Goal: Task Accomplishment & Management: Complete application form

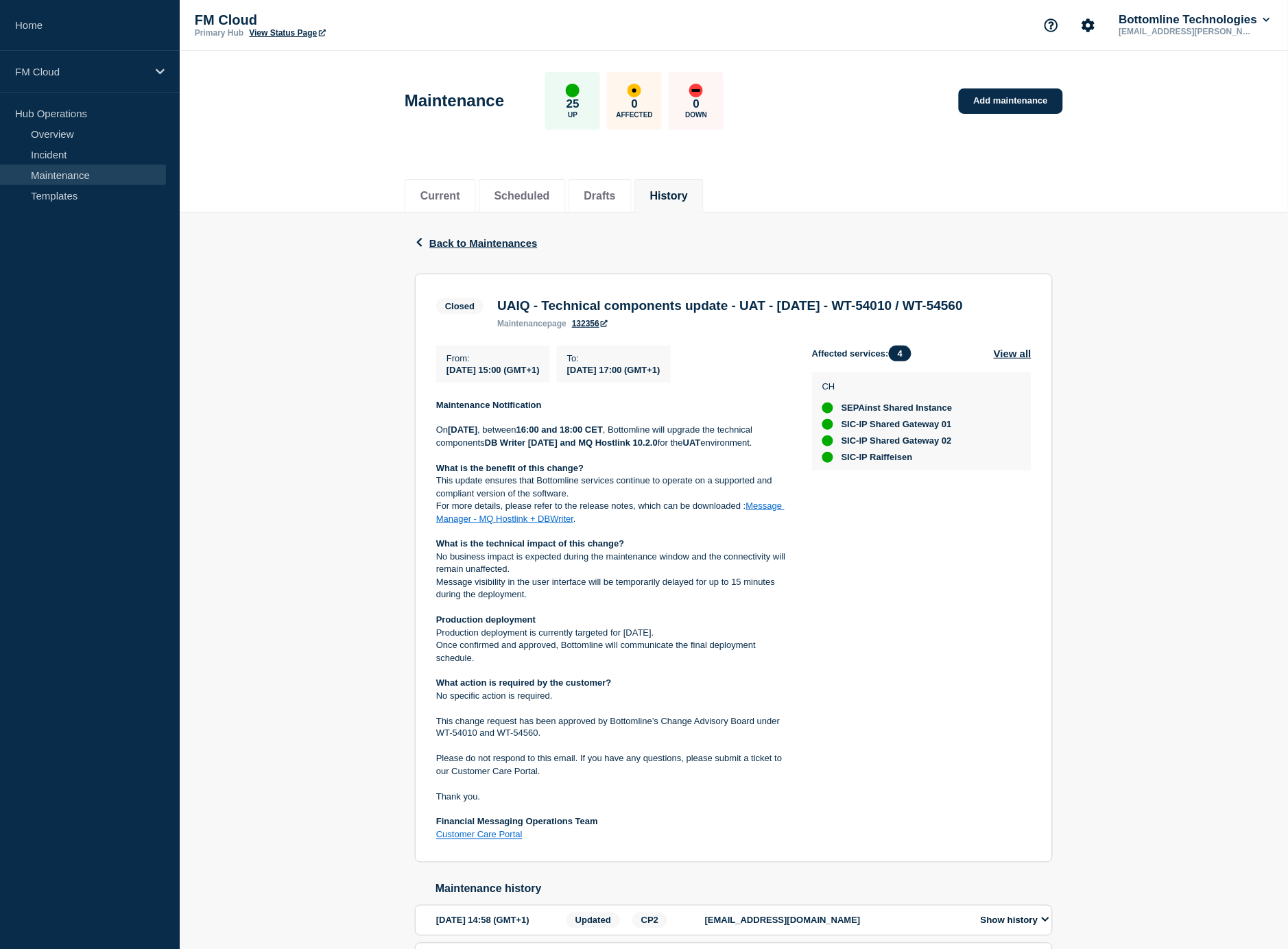
click at [760, 523] on link "Message Manager - MQ Hostlink + DBWriter" at bounding box center [610, 512] width 348 height 23
drag, startPoint x: 436, startPoint y: 307, endPoint x: 449, endPoint y: 304, distance: 13.3
click at [436, 307] on span "Closed" at bounding box center [460, 306] width 47 height 16
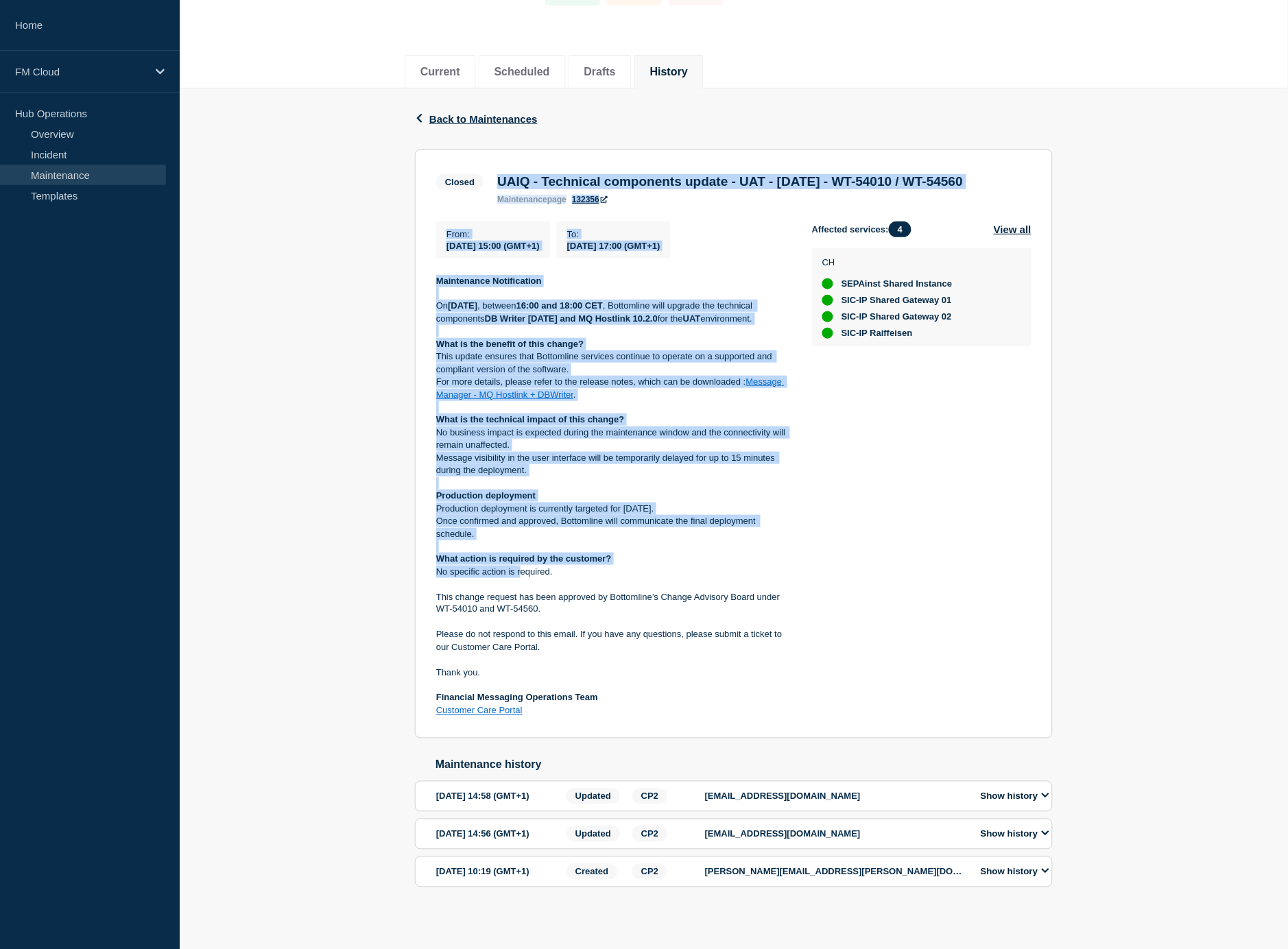
scroll to position [127, 0]
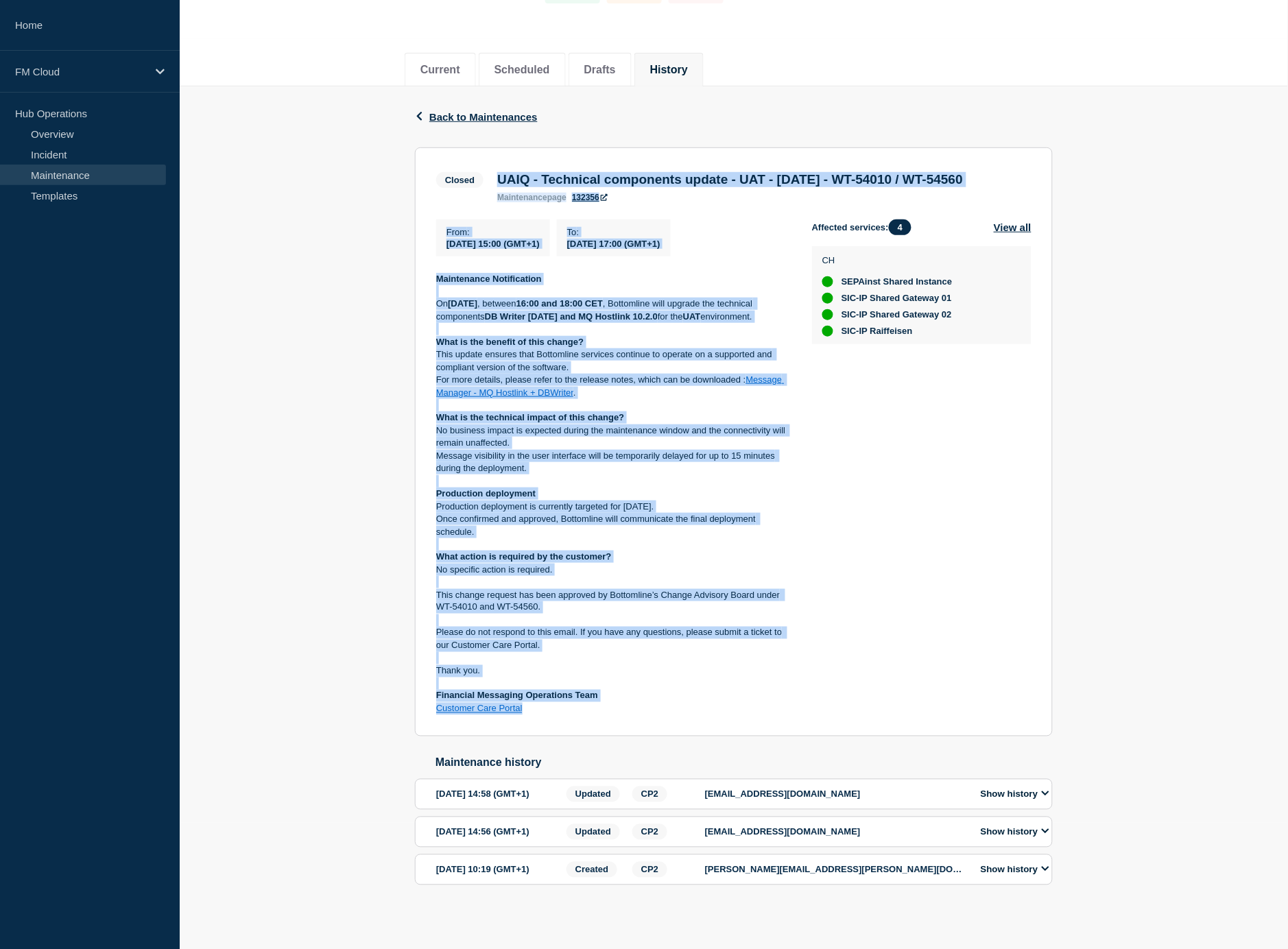
drag, startPoint x: 495, startPoint y: 309, endPoint x: 561, endPoint y: 746, distance: 442.0
click at [561, 737] on section "Closed UAIQ - Technical components update - UAT - 07/AUG/2025 - WT-54010 / WT-5…" at bounding box center [733, 442] width 637 height 589
copy section "UAIQ - Technical components update - UAT - 07/AUG/2025 - WT-54010 / WT-54560 ma…"
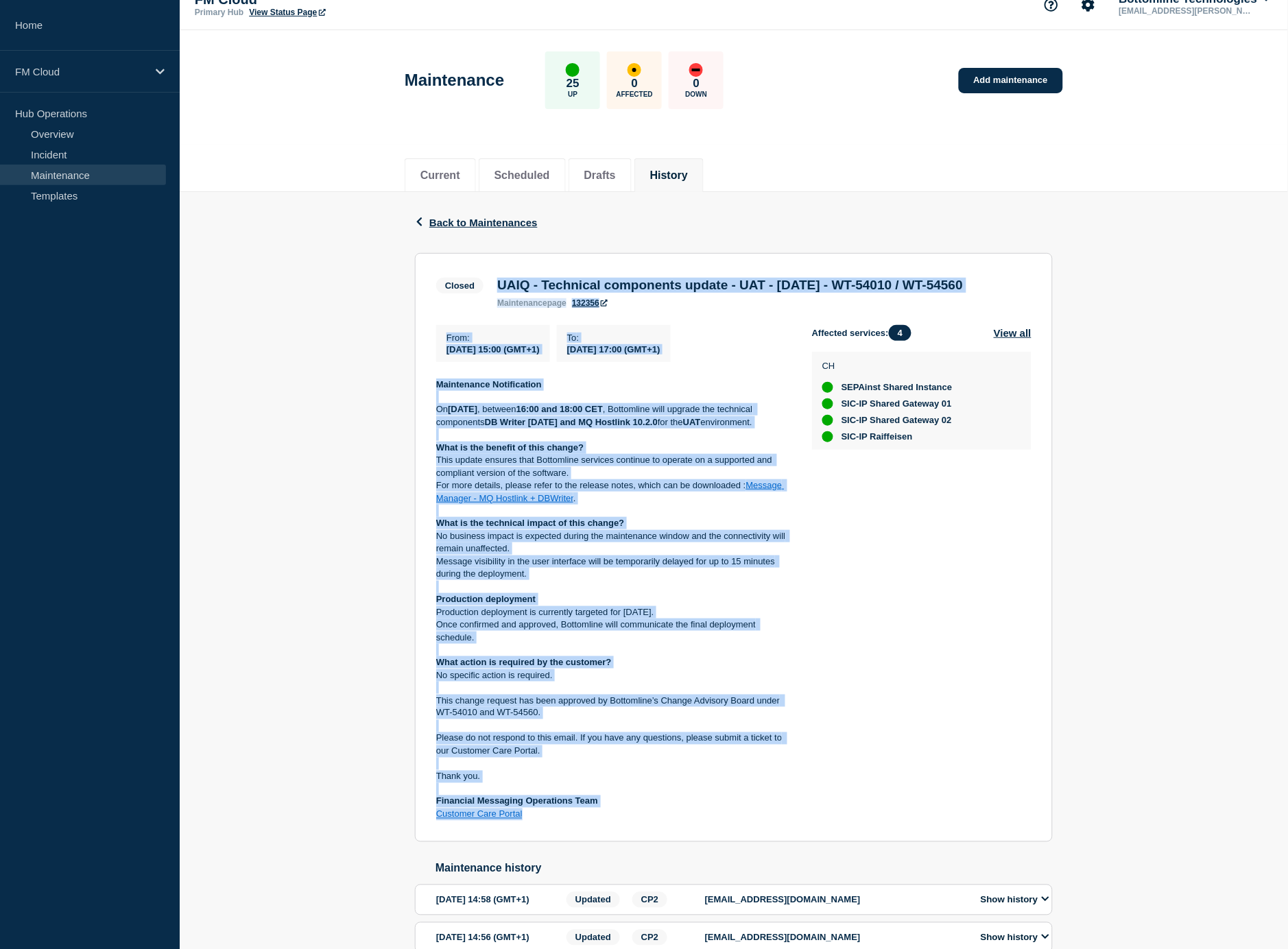
scroll to position [0, 0]
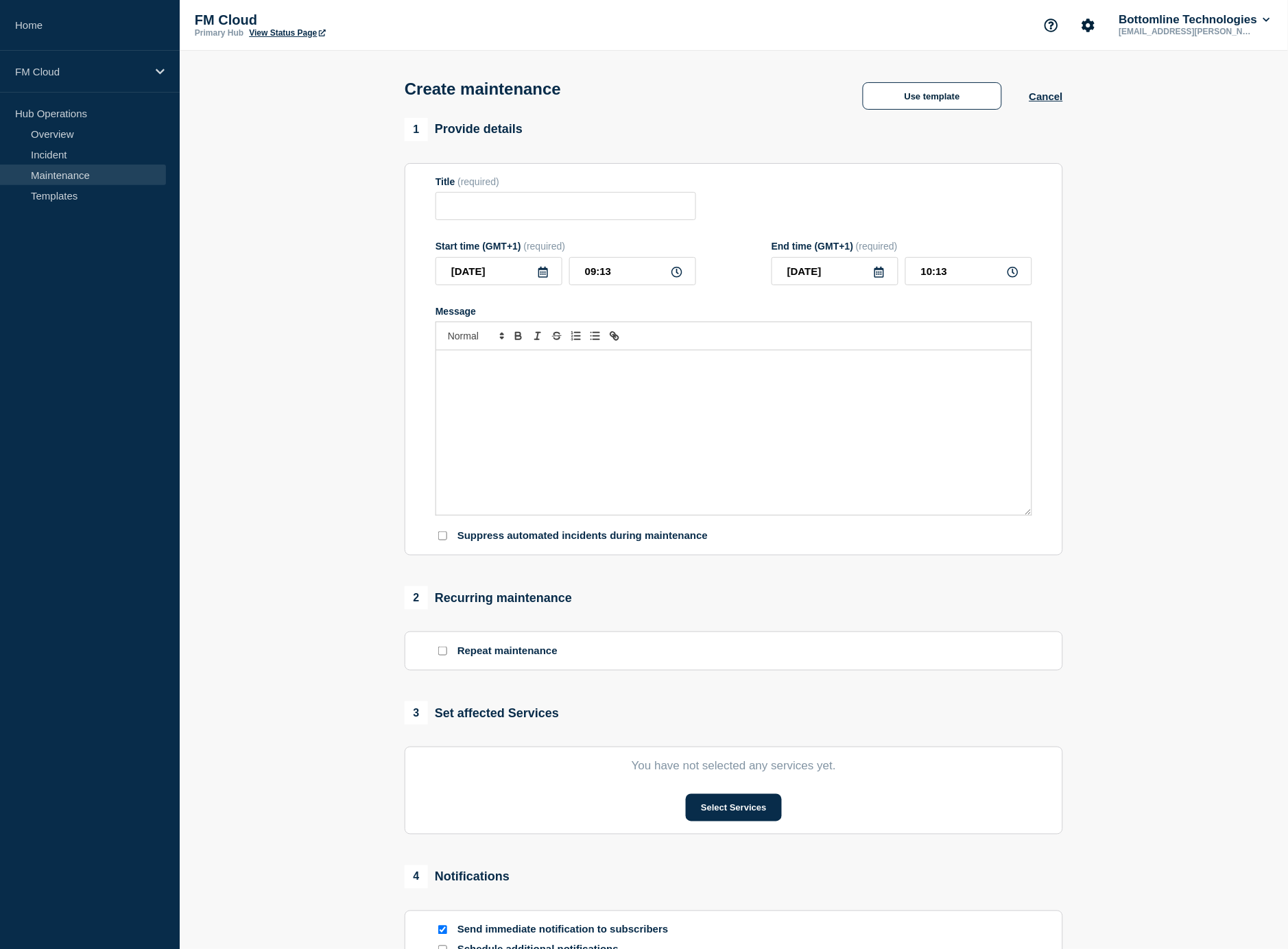
click at [568, 401] on div "Message" at bounding box center [734, 432] width 595 height 164
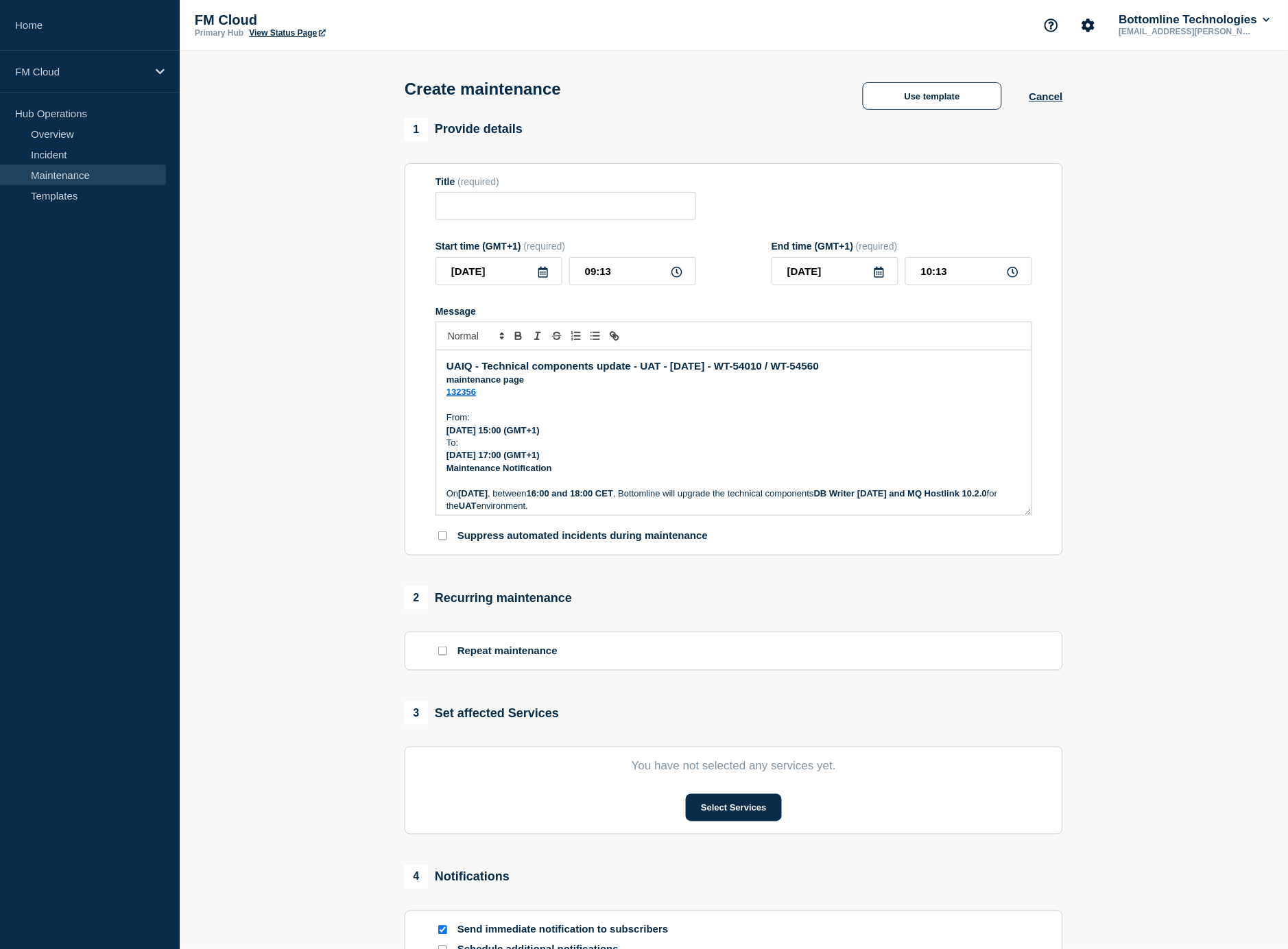
drag, startPoint x: 923, startPoint y: 368, endPoint x: 434, endPoint y: 374, distance: 489.0
click at [434, 374] on section "Title (required) Start time (GMT+1) (required) [DATE] 09:13 End time (GMT+1) (r…" at bounding box center [733, 360] width 658 height 393
click at [451, 216] on input "Title" at bounding box center [566, 206] width 261 height 28
paste input "UAIQ - Technical components update - UAT - [DATE] - WT-54010 / WT-54560"
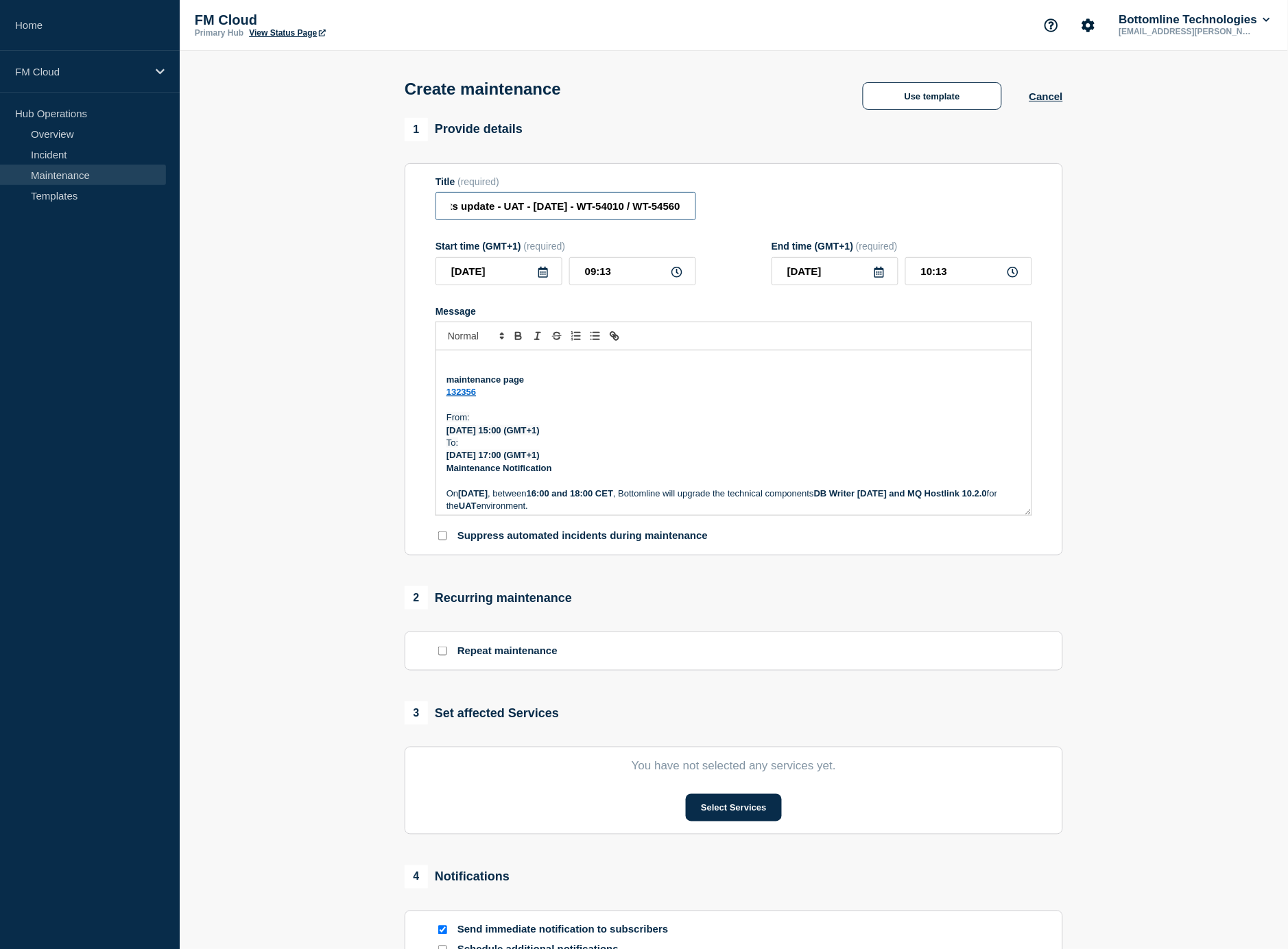
click at [500, 210] on input "UAIQ - Technical components update - UAT - [DATE] - WT-54010 / WT-54560" at bounding box center [566, 206] width 261 height 28
type input "UAIQ - Technical components update - UAT - [DATE] - WT-54010 / WT-54560"
